Goal: Information Seeking & Learning: Learn about a topic

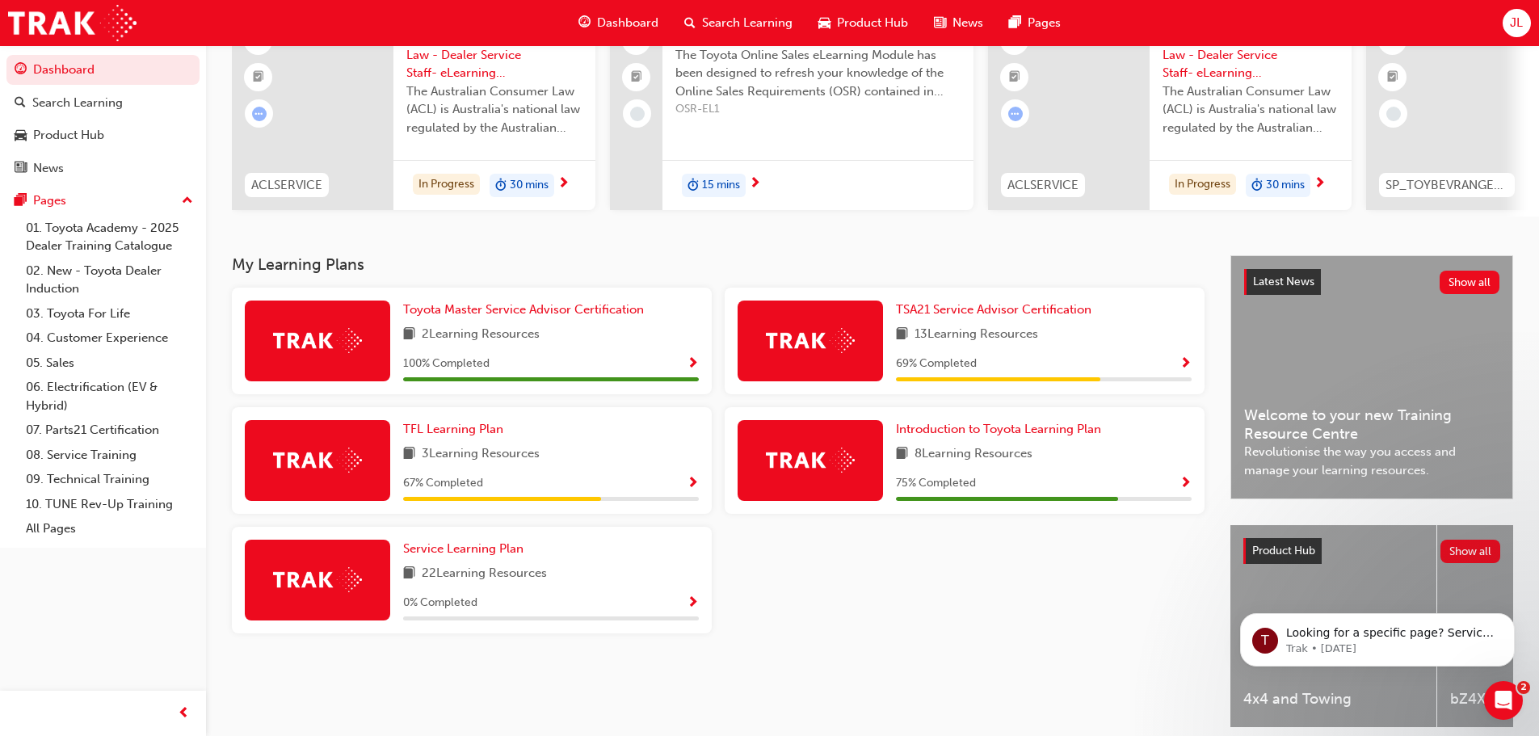
scroll to position [229, 0]
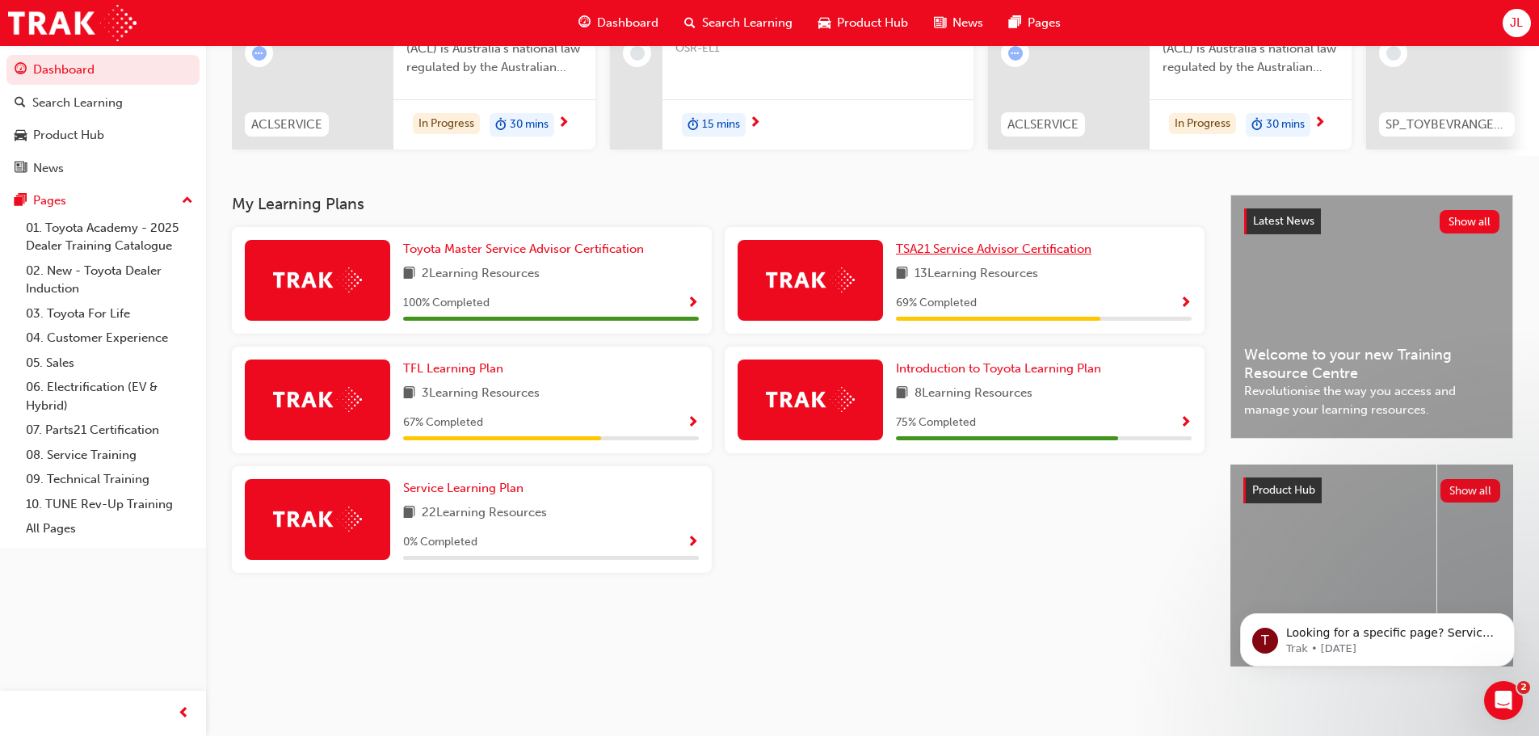
click at [1016, 246] on span "TSA21 Service Advisor Certification" at bounding box center [993, 249] width 195 height 15
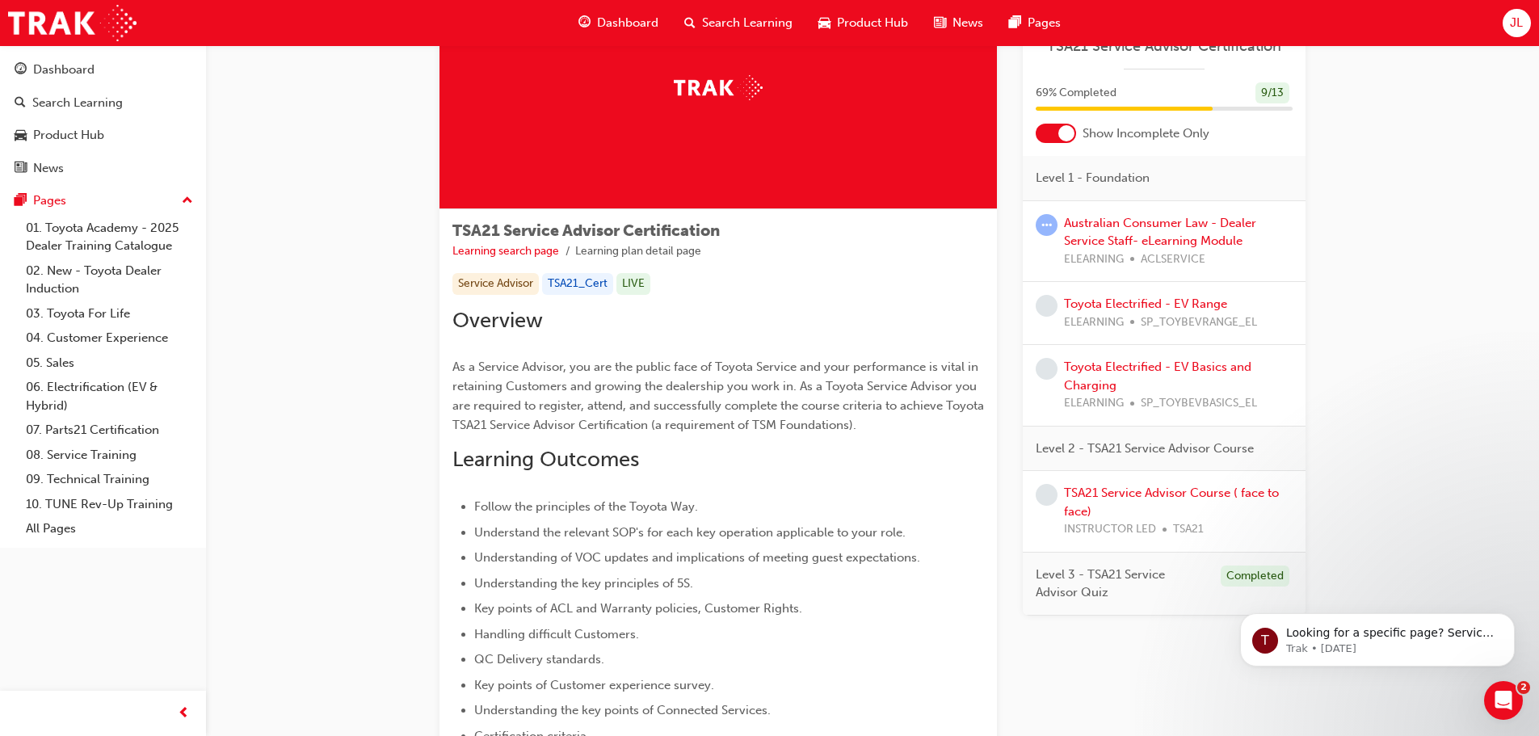
scroll to position [242, 0]
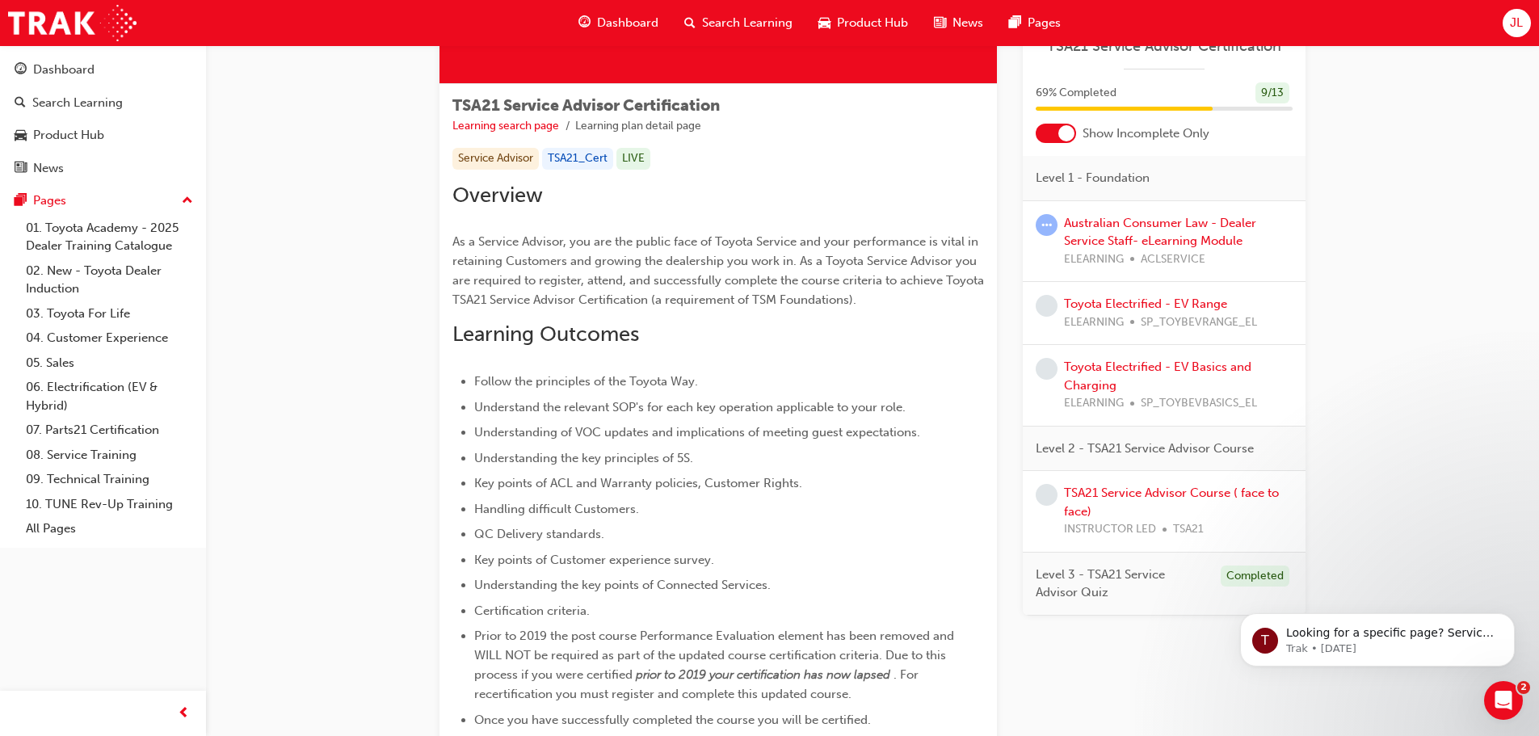
click at [1065, 132] on div at bounding box center [1066, 133] width 16 height 16
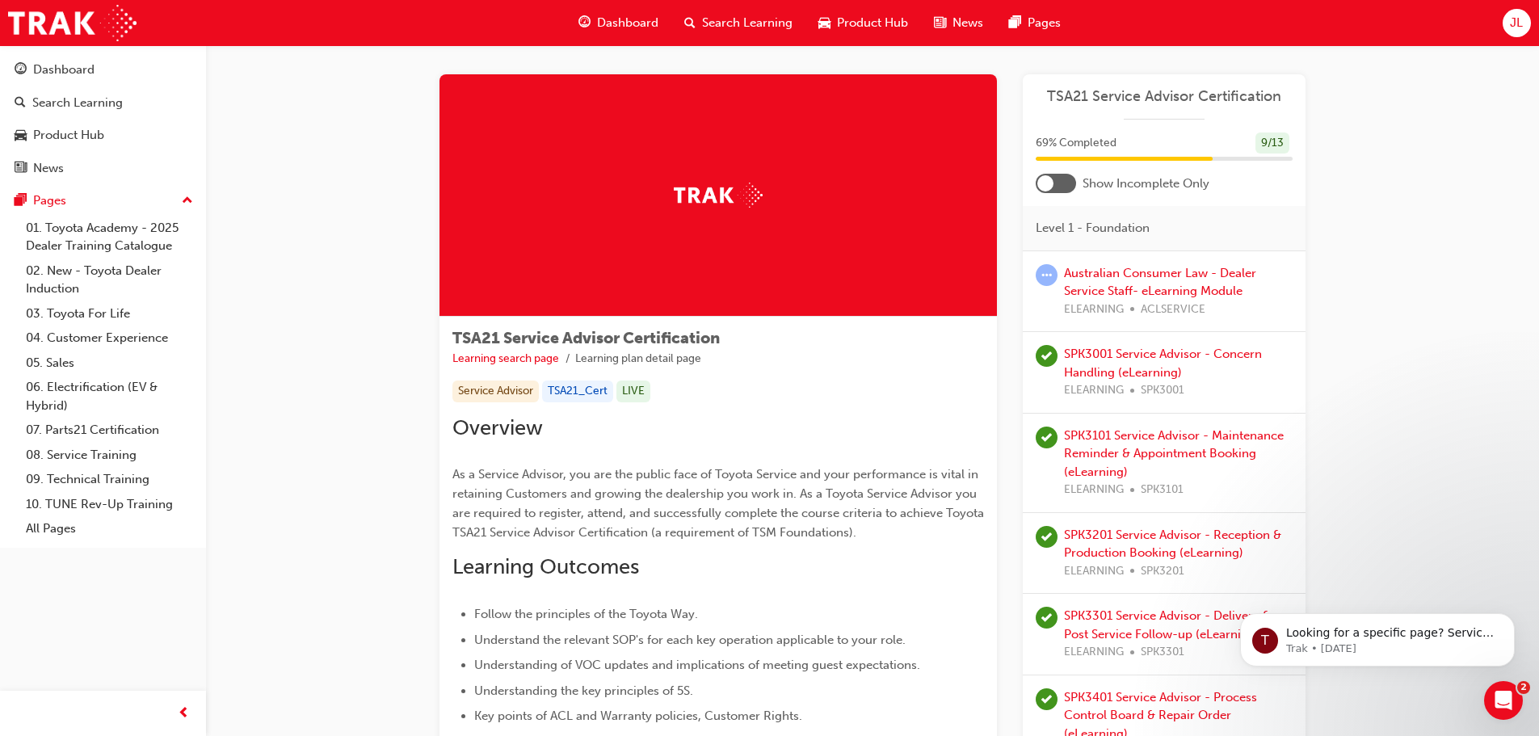
scroll to position [0, 0]
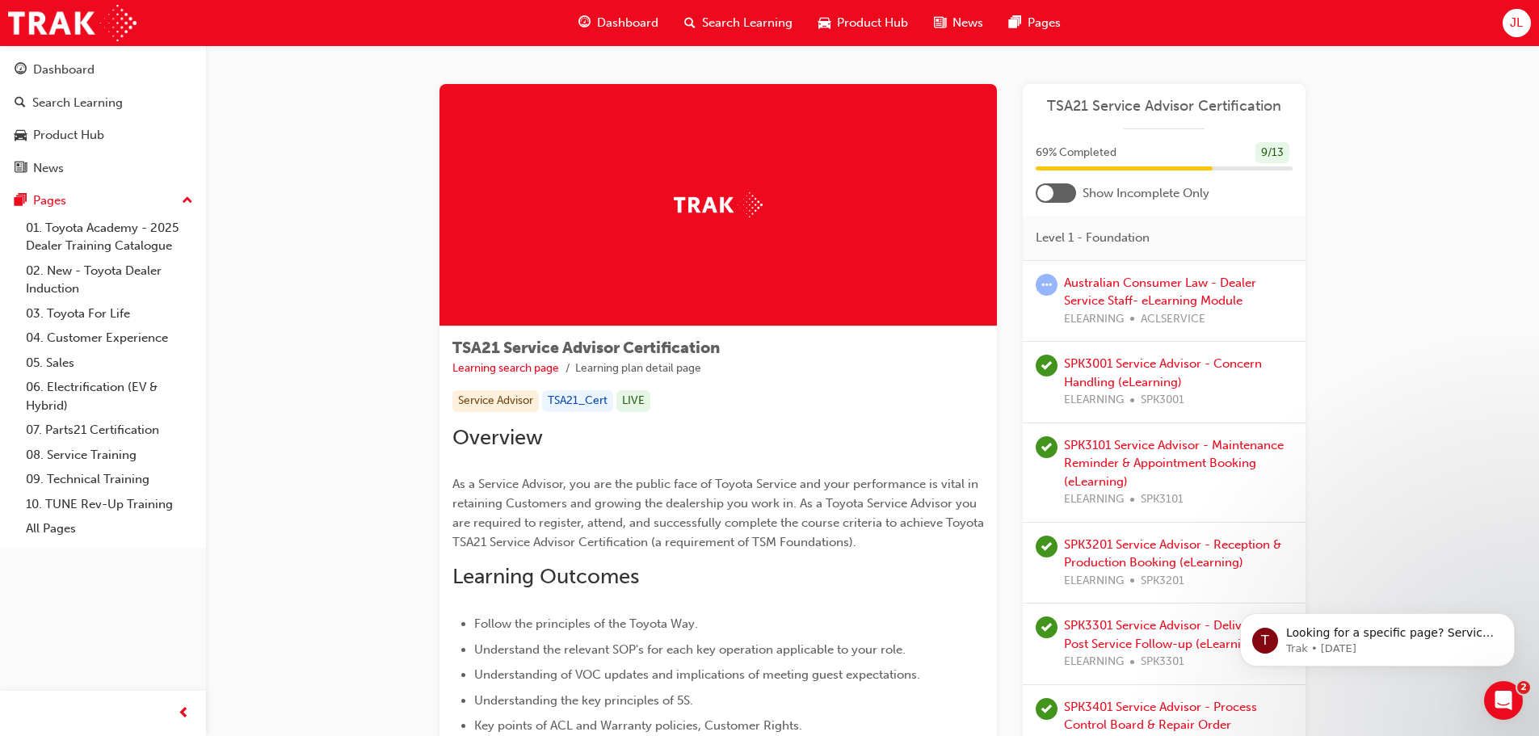
click at [1050, 188] on div at bounding box center [1045, 193] width 16 height 16
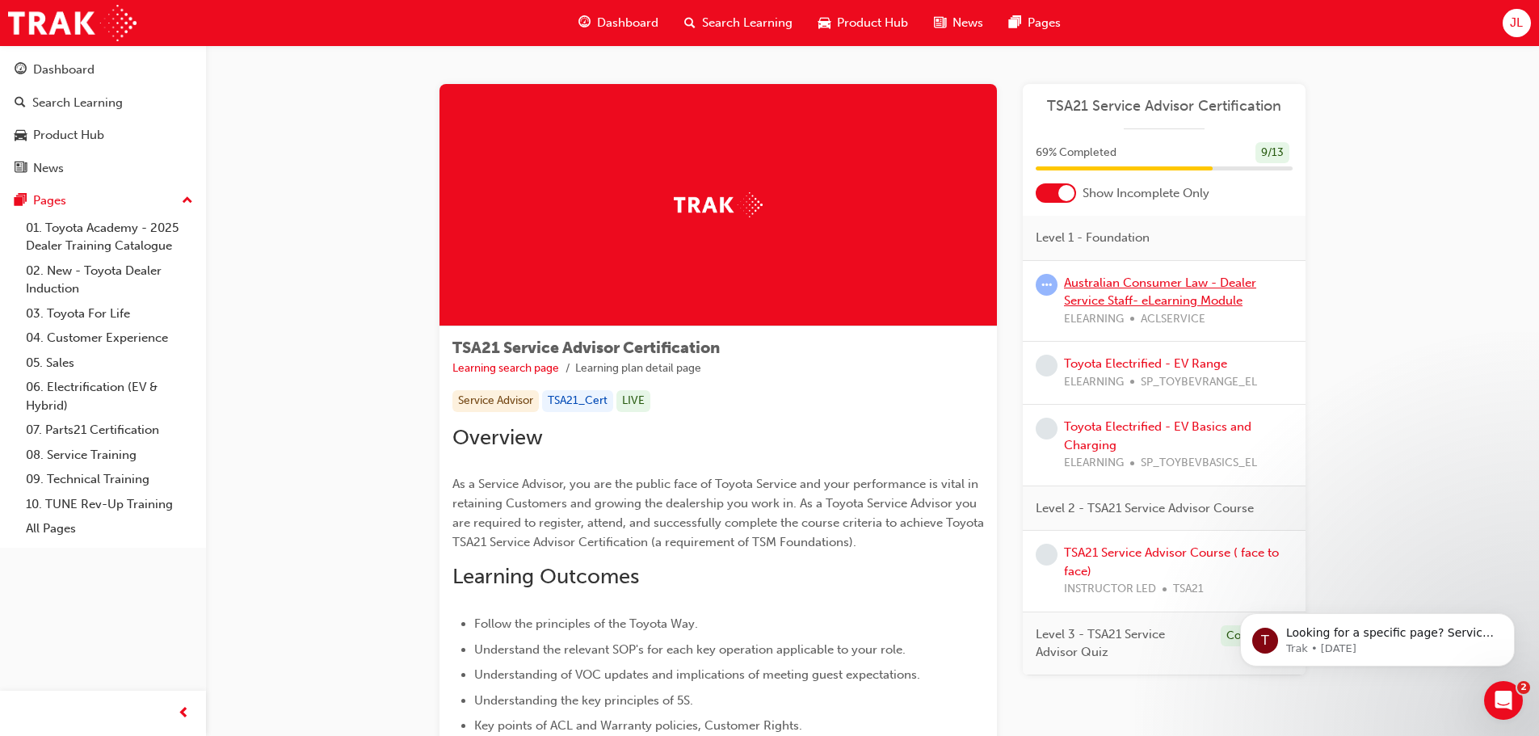
click at [1075, 283] on link "Australian Consumer Law - Dealer Service Staff- eLearning Module" at bounding box center [1160, 291] width 192 height 33
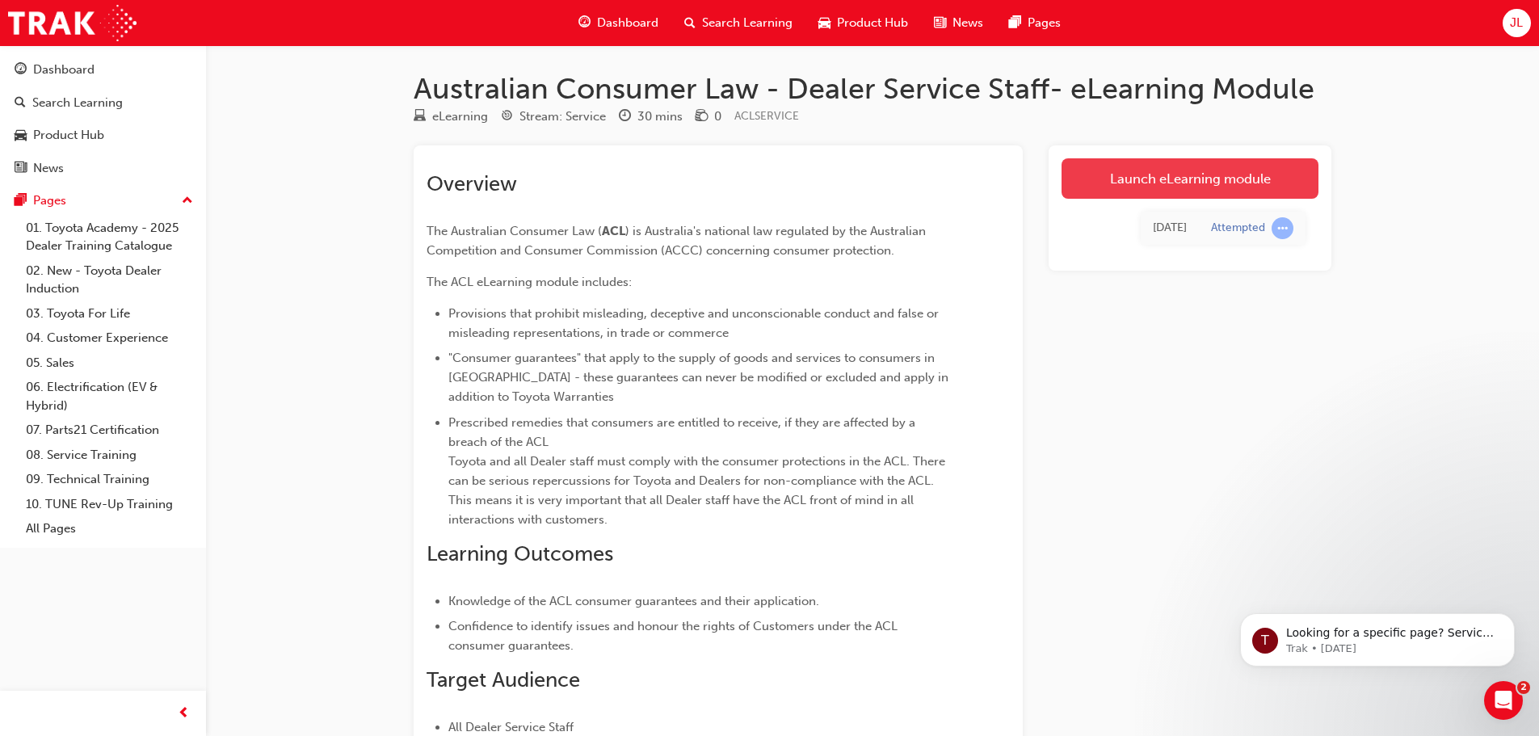
click at [1192, 174] on link "Launch eLearning module" at bounding box center [1189, 178] width 257 height 40
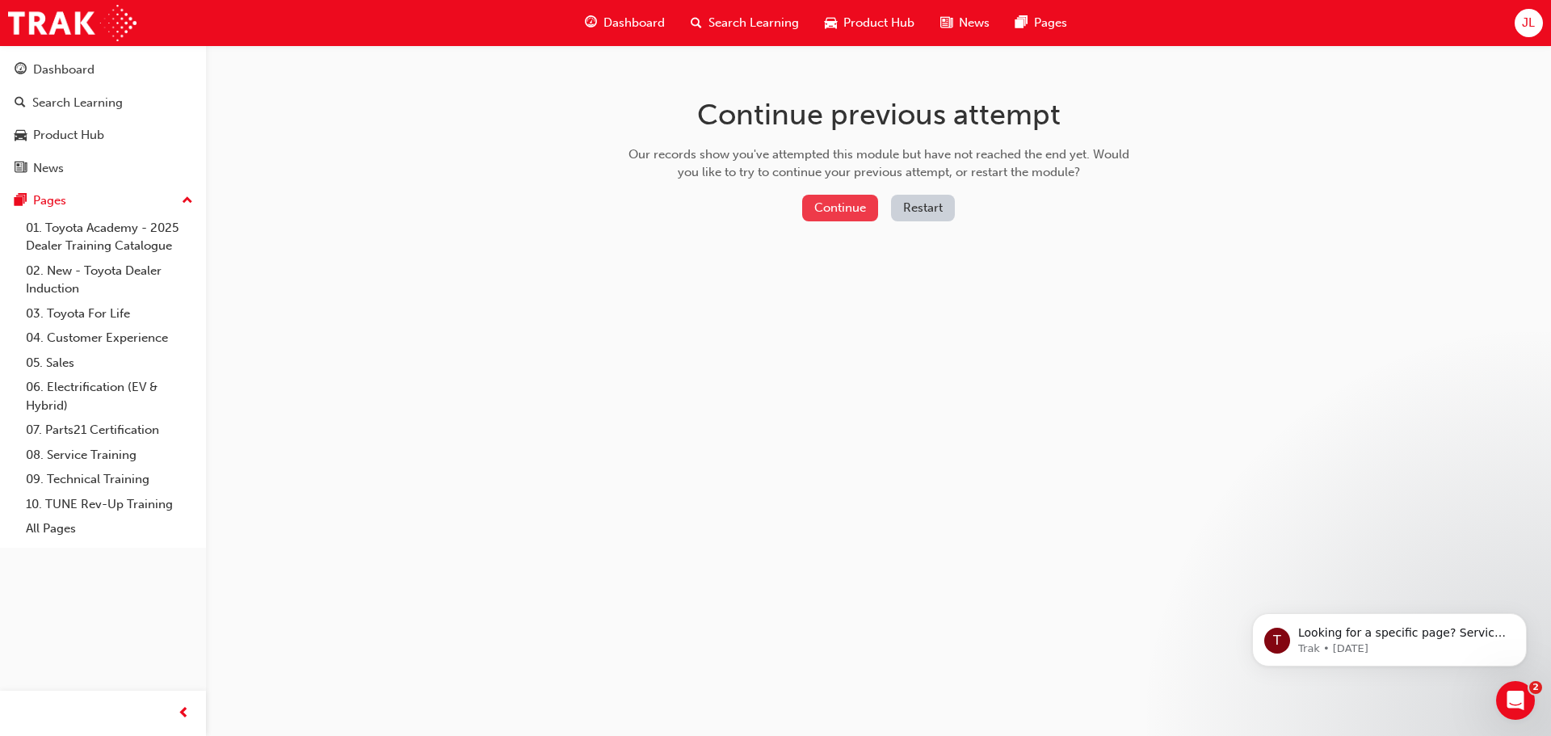
click at [832, 199] on button "Continue" at bounding box center [840, 208] width 76 height 27
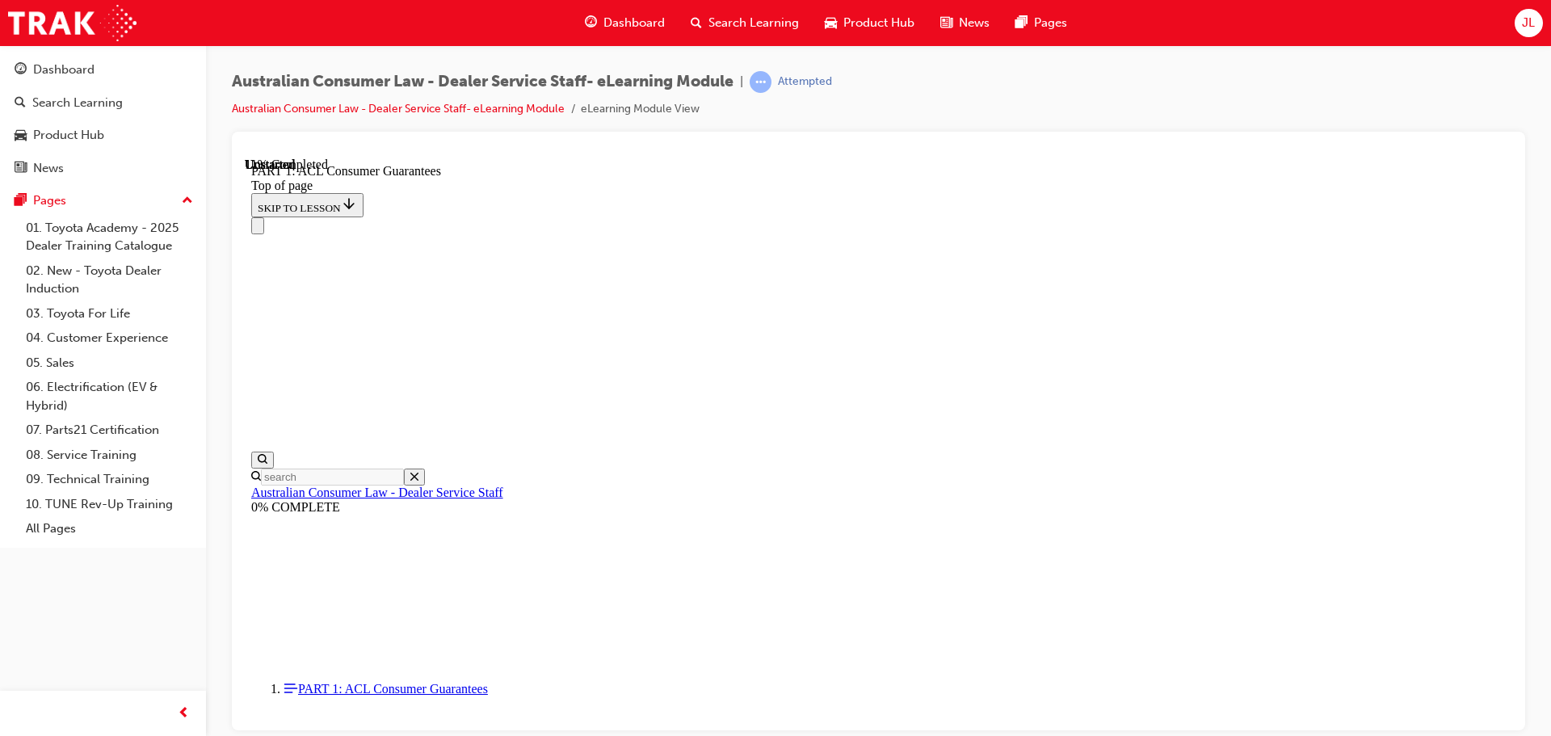
scroll to position [2635, 0]
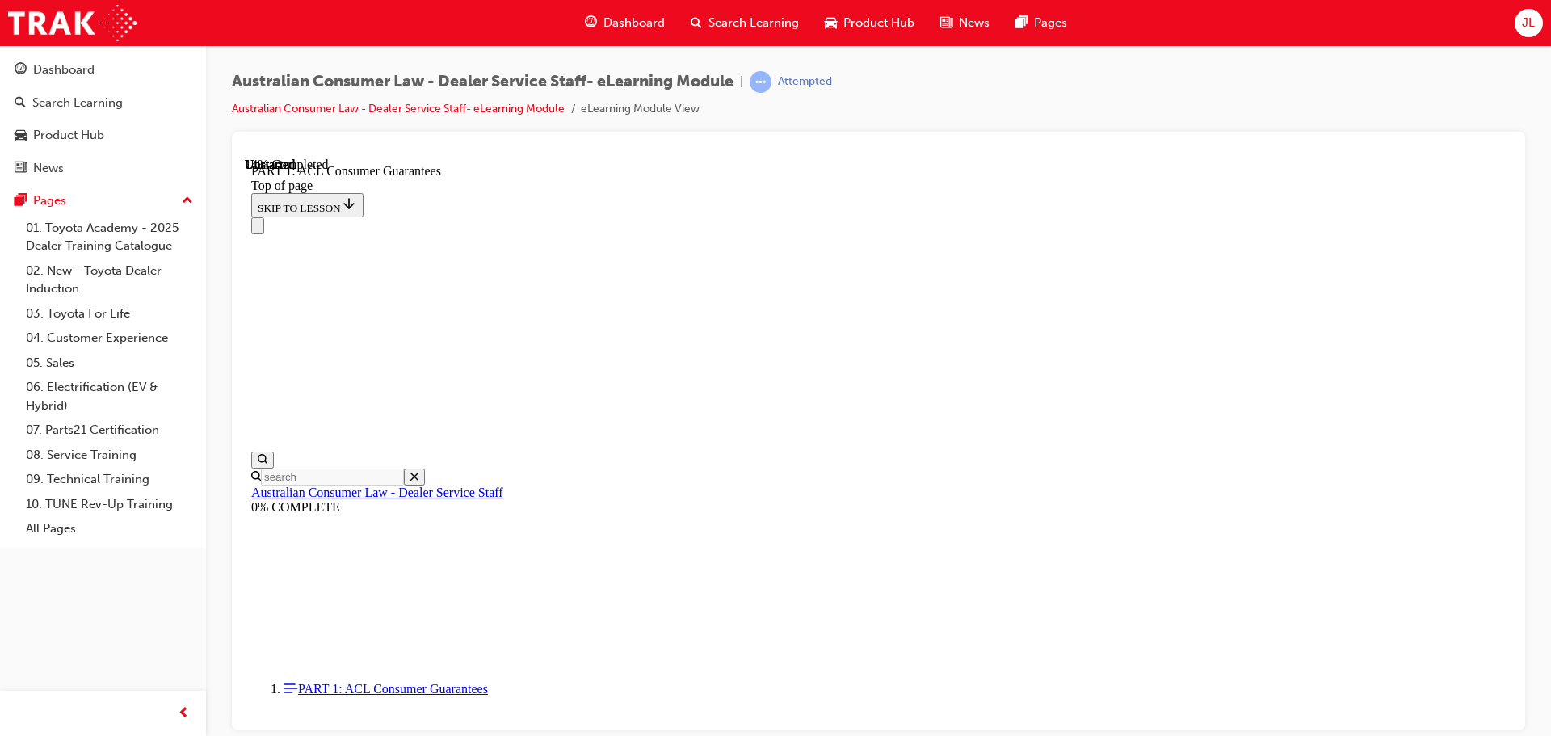
scroll to position [2684, 0]
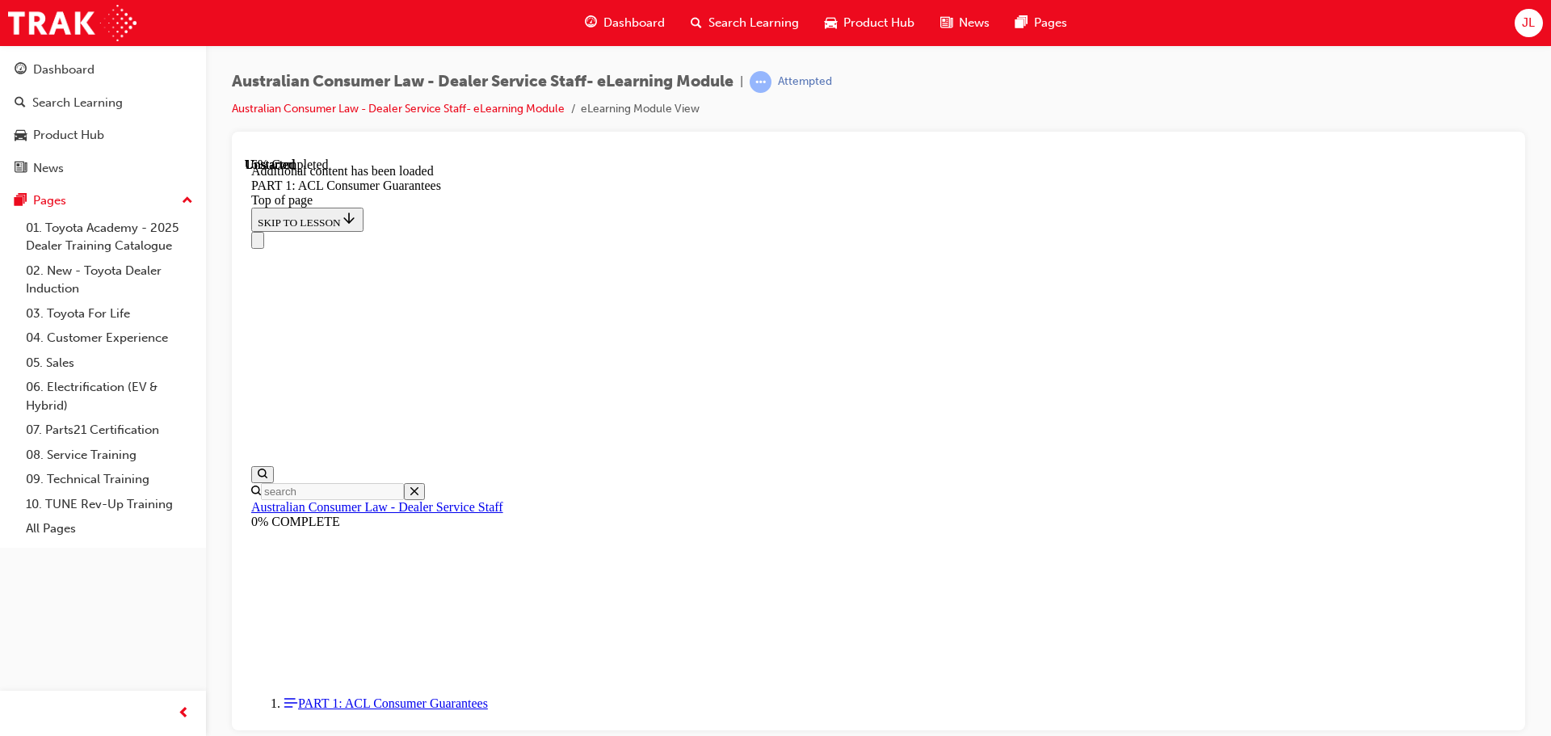
scroll to position [3086, 0]
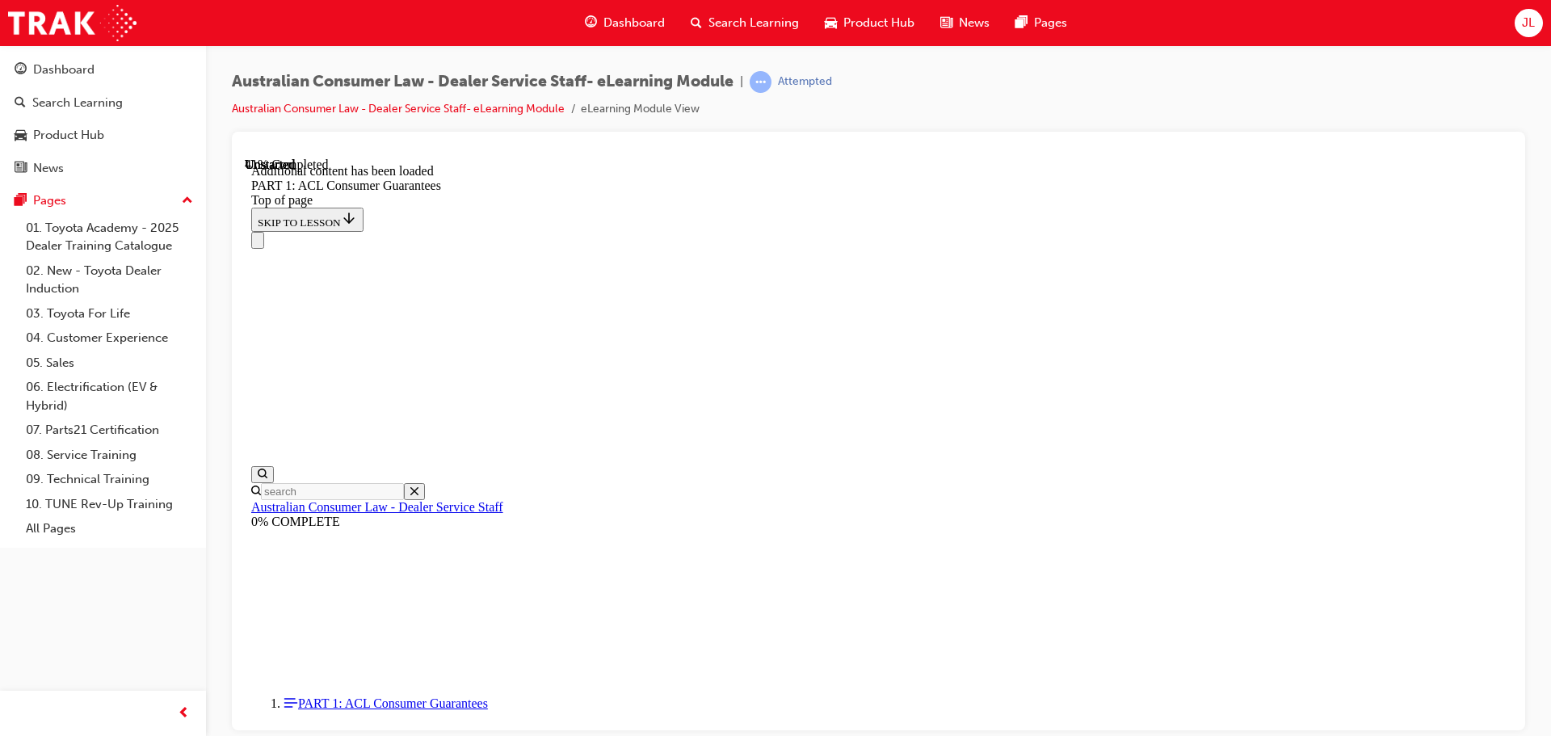
scroll to position [6117, 0]
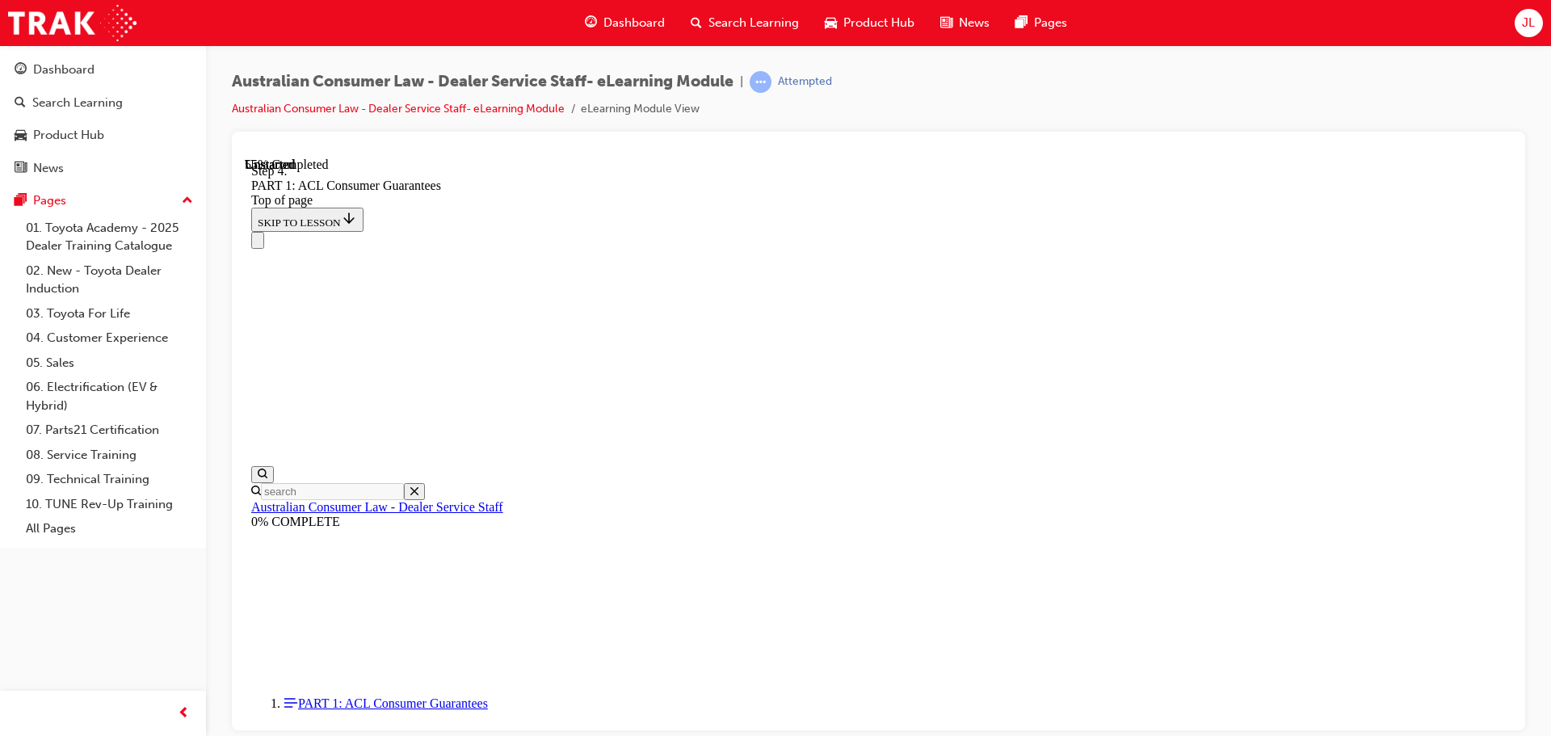
scroll to position [7800, 0]
